Goal: Obtain resource: Obtain resource

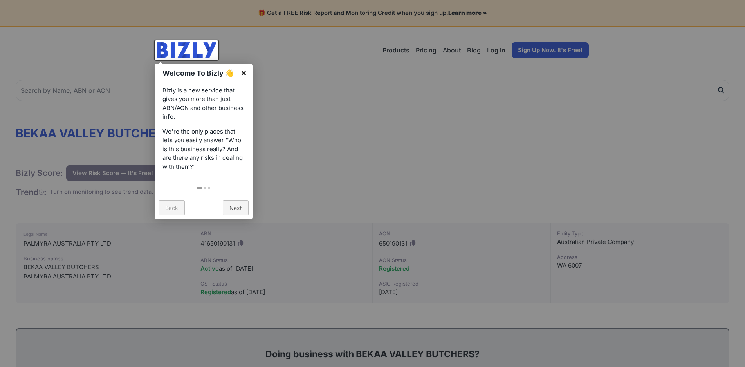
click at [245, 74] on link "×" at bounding box center [244, 73] width 18 height 18
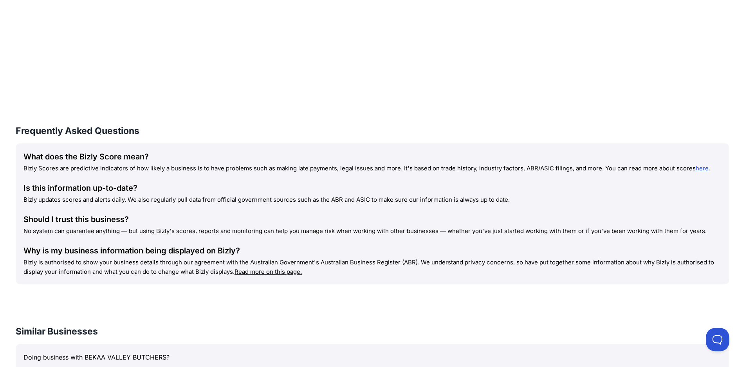
scroll to position [748, 0]
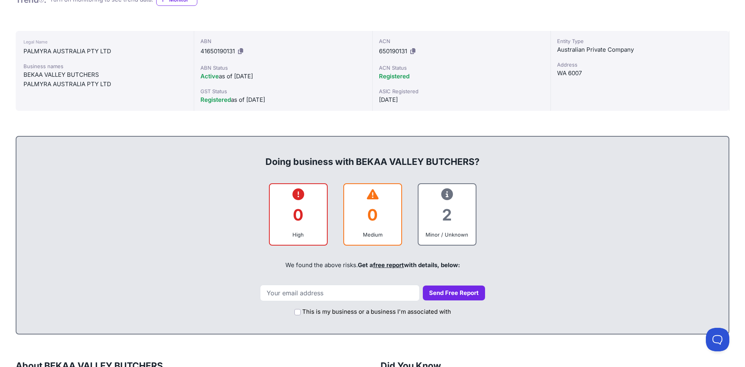
scroll to position [196, 0]
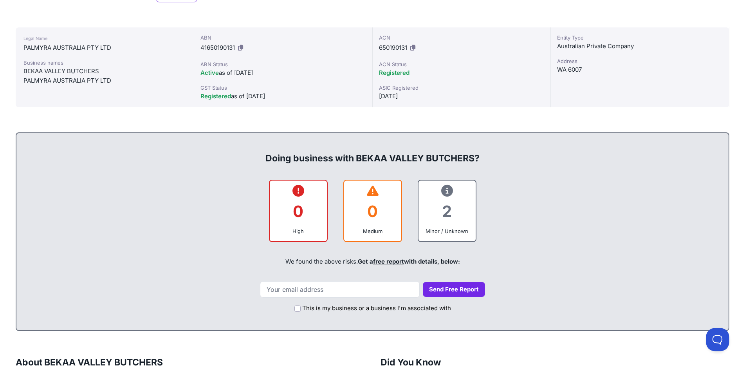
click at [392, 261] on link "free report" at bounding box center [388, 260] width 31 height 7
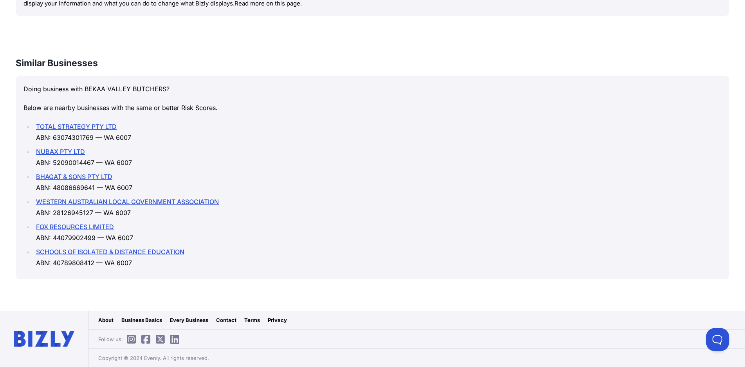
scroll to position [905, 0]
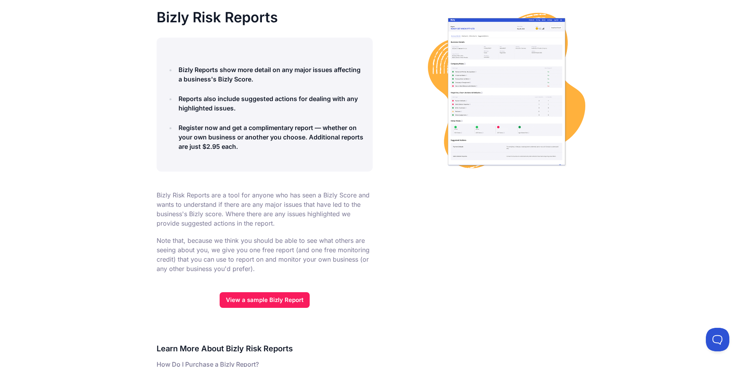
scroll to position [39, 0]
